Goal: Navigation & Orientation: Find specific page/section

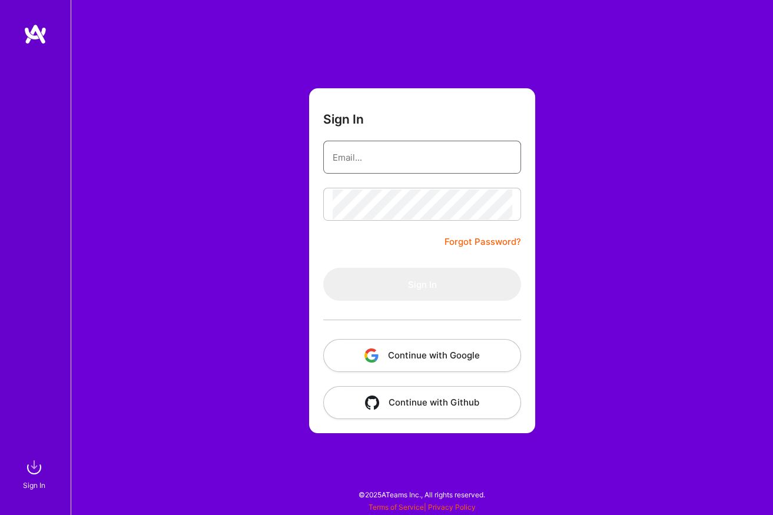
click at [380, 154] on input "email" at bounding box center [422, 157] width 179 height 30
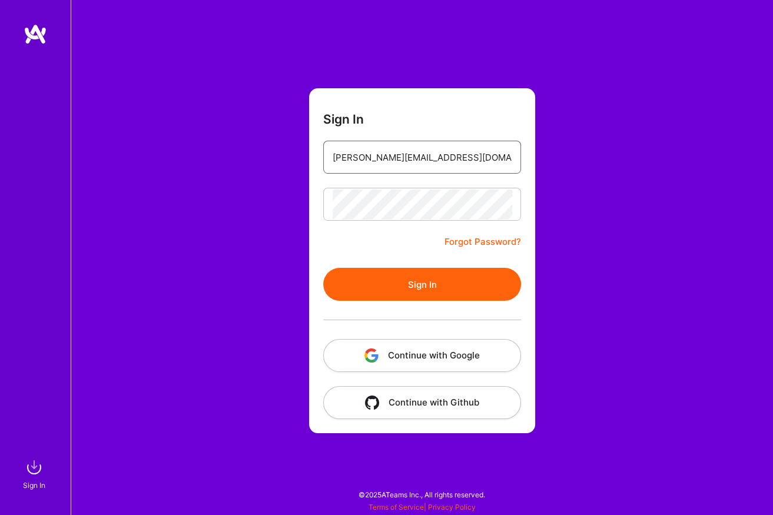
type input "[PERSON_NAME][EMAIL_ADDRESS][DOMAIN_NAME]"
click at [418, 284] on button "Sign In" at bounding box center [422, 284] width 198 height 33
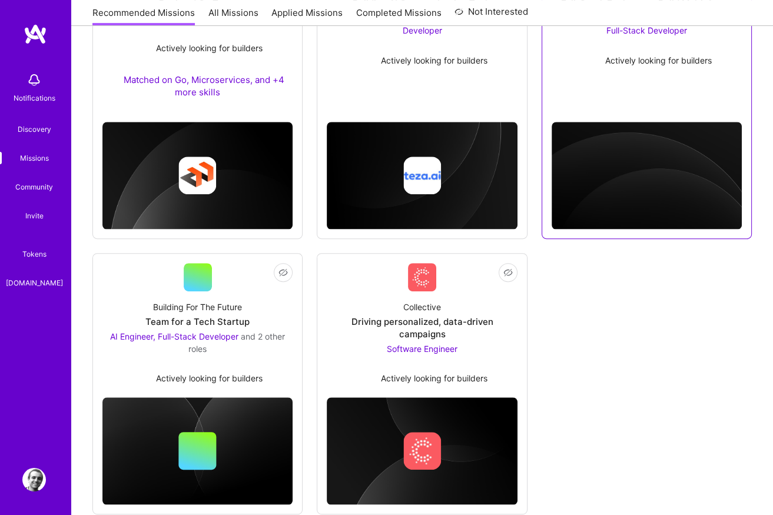
scroll to position [566, 0]
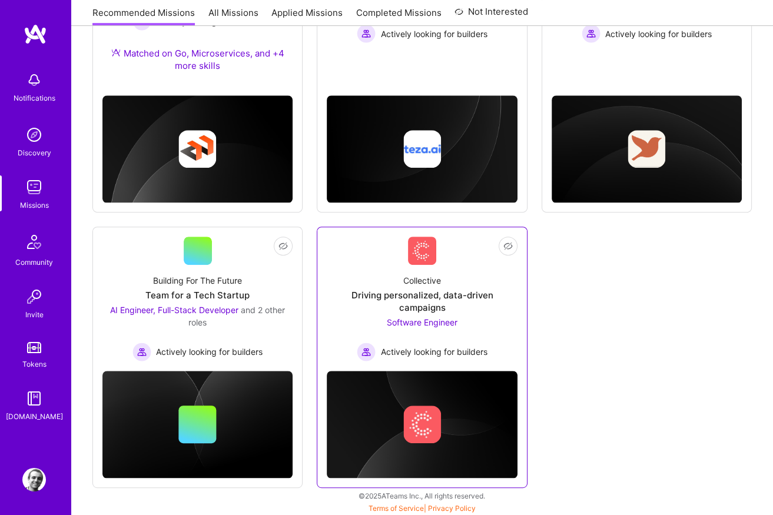
click at [416, 281] on div "Collective" at bounding box center [422, 280] width 38 height 12
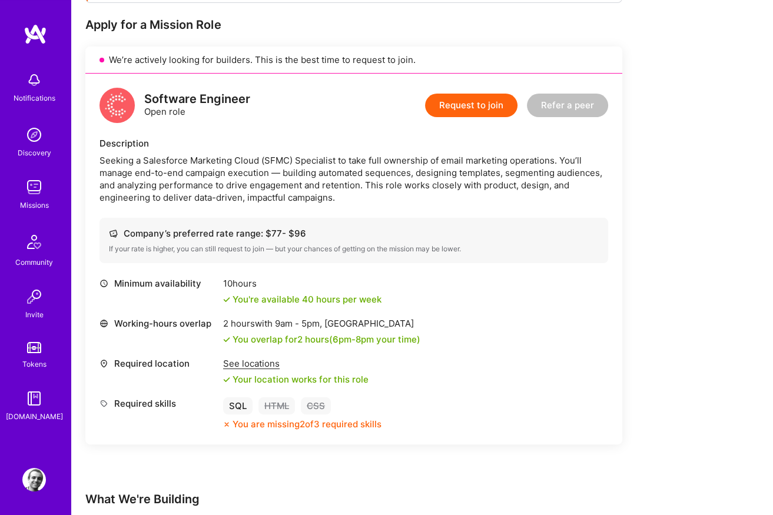
scroll to position [228, 0]
